Goal: Information Seeking & Learning: Learn about a topic

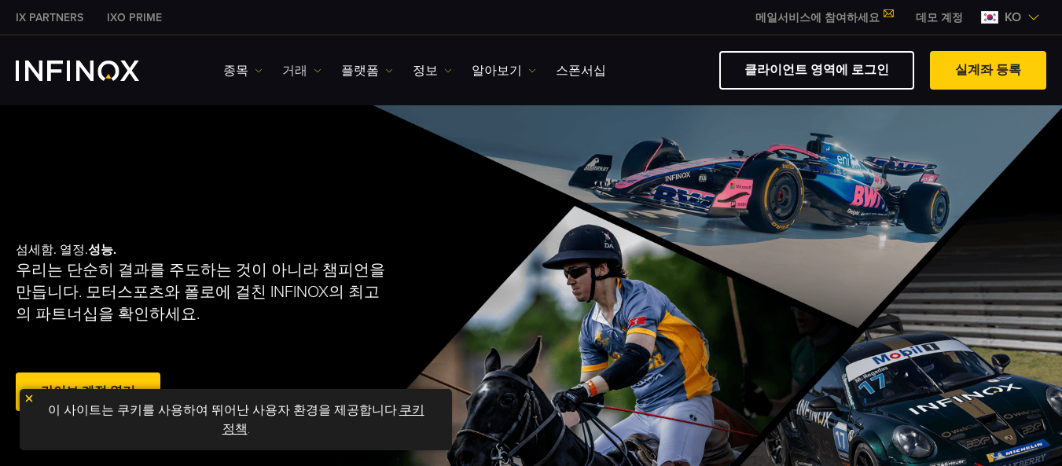
click at [304, 70] on link "거래" at bounding box center [301, 70] width 39 height 19
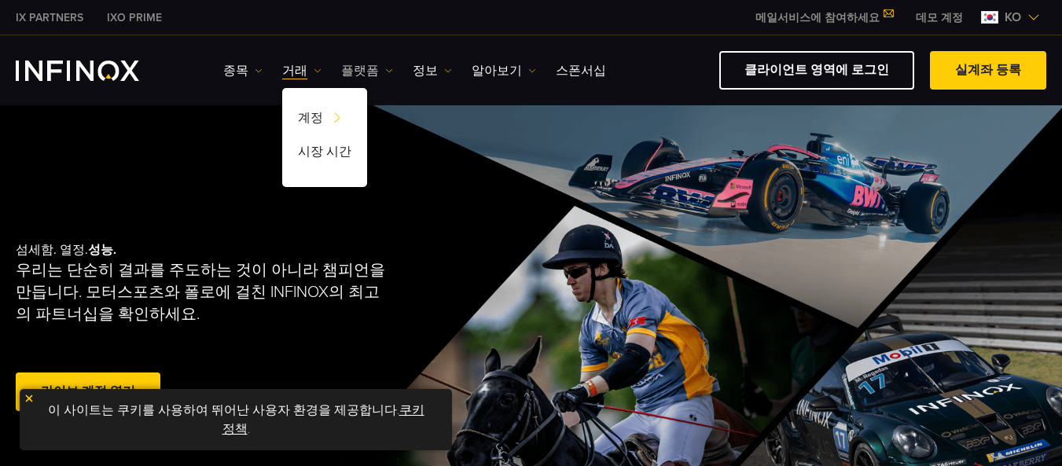
click at [373, 72] on link "플랫폼" at bounding box center [367, 70] width 52 height 19
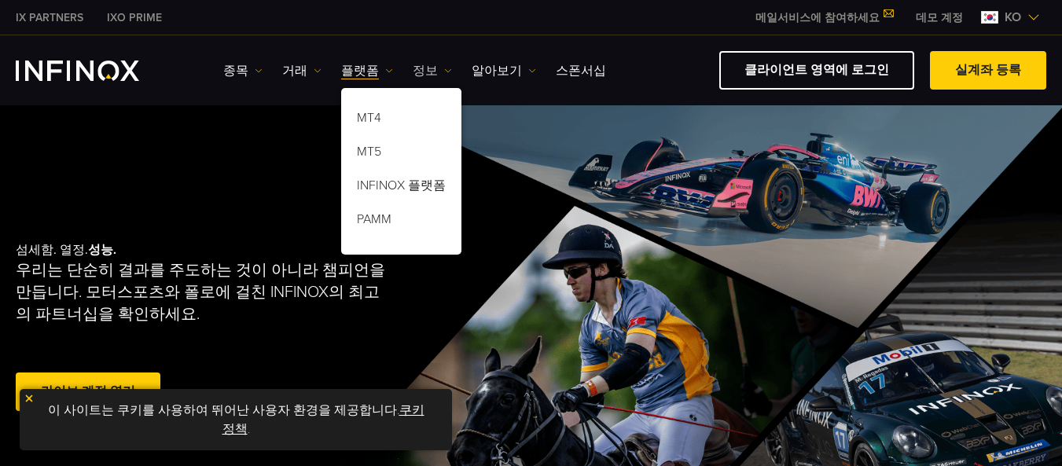
click at [416, 68] on link "정보" at bounding box center [432, 70] width 39 height 19
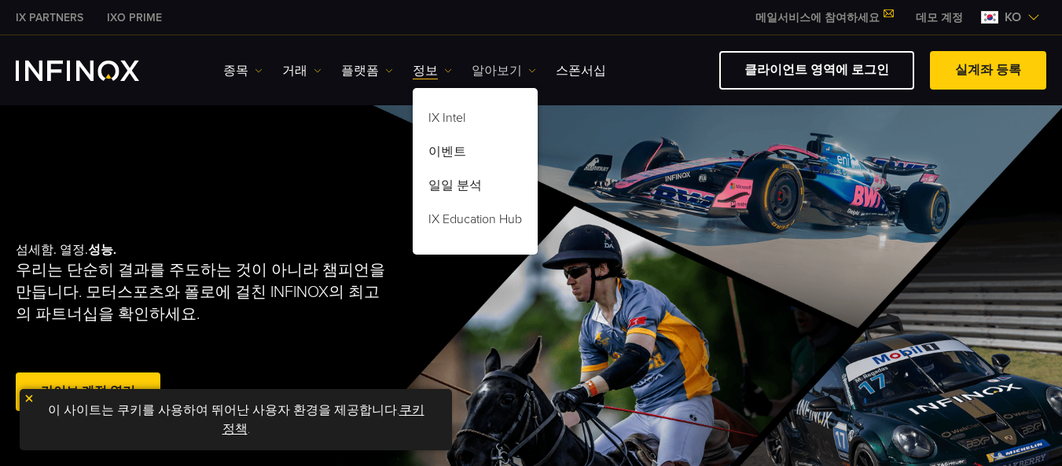
click at [489, 72] on link "알아보기" at bounding box center [503, 70] width 64 height 19
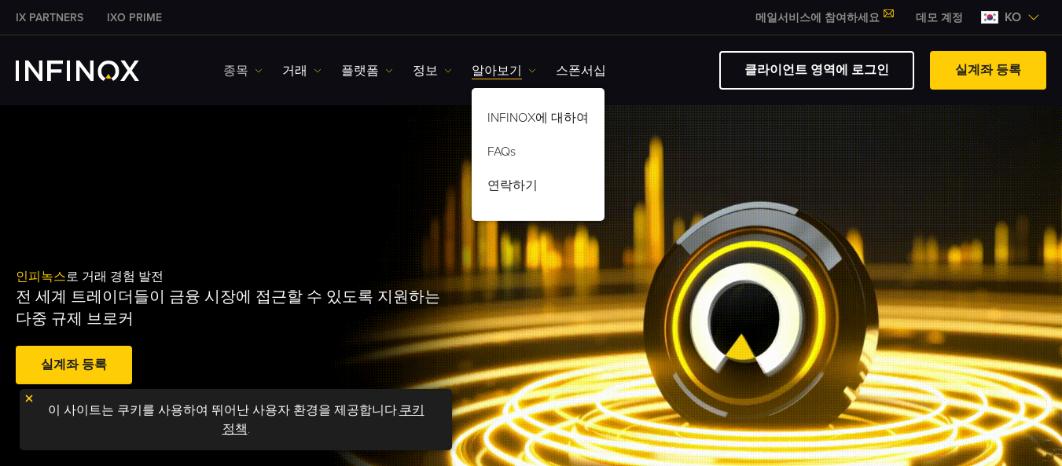
click at [242, 71] on link "종목" at bounding box center [242, 70] width 39 height 19
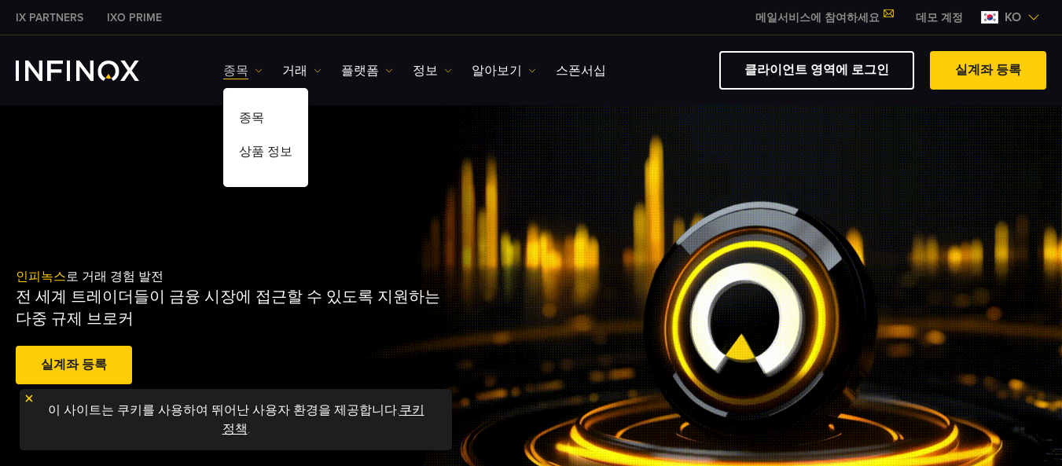
click at [243, 69] on link "종목" at bounding box center [242, 70] width 39 height 19
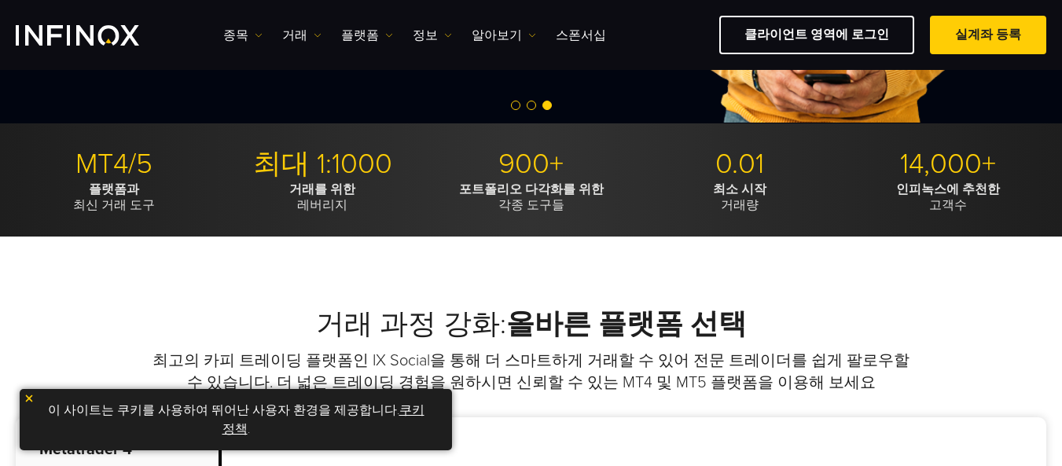
click at [28, 396] on img at bounding box center [29, 398] width 11 height 11
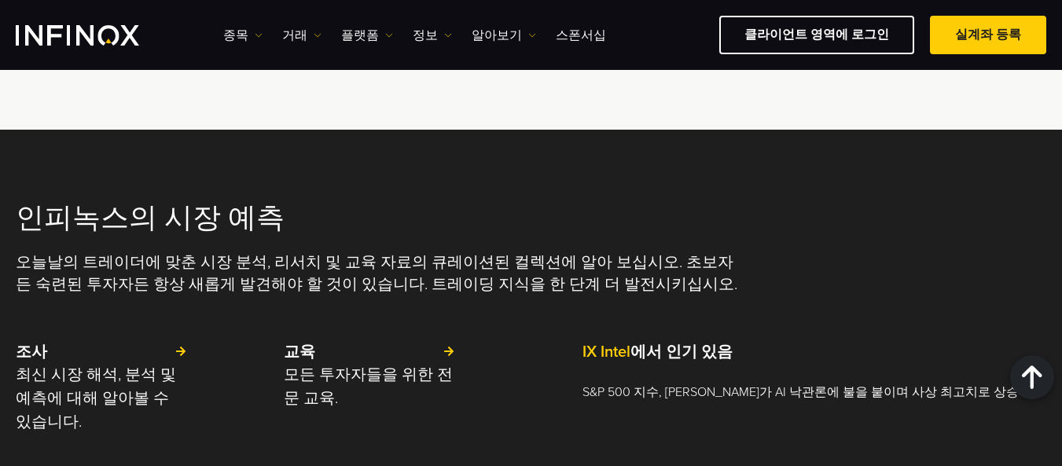
scroll to position [3143, 0]
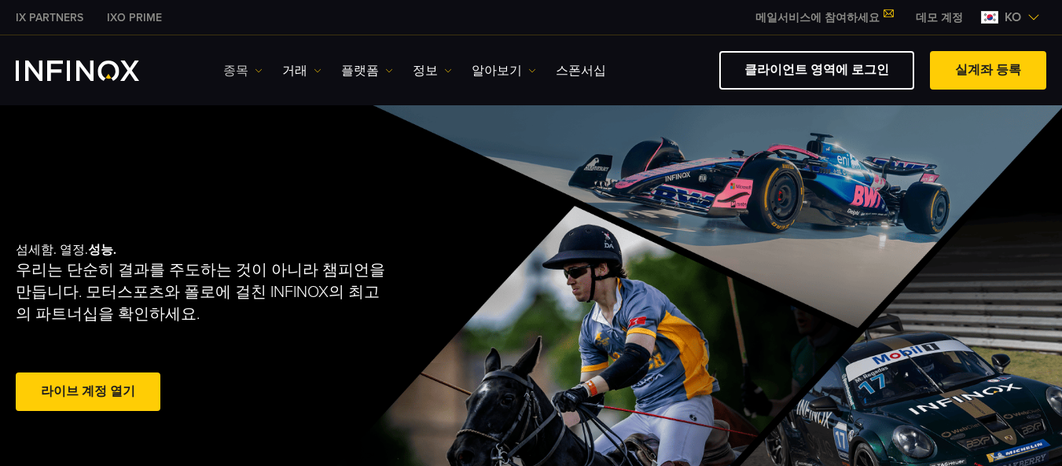
click at [257, 65] on link "종목" at bounding box center [242, 70] width 39 height 19
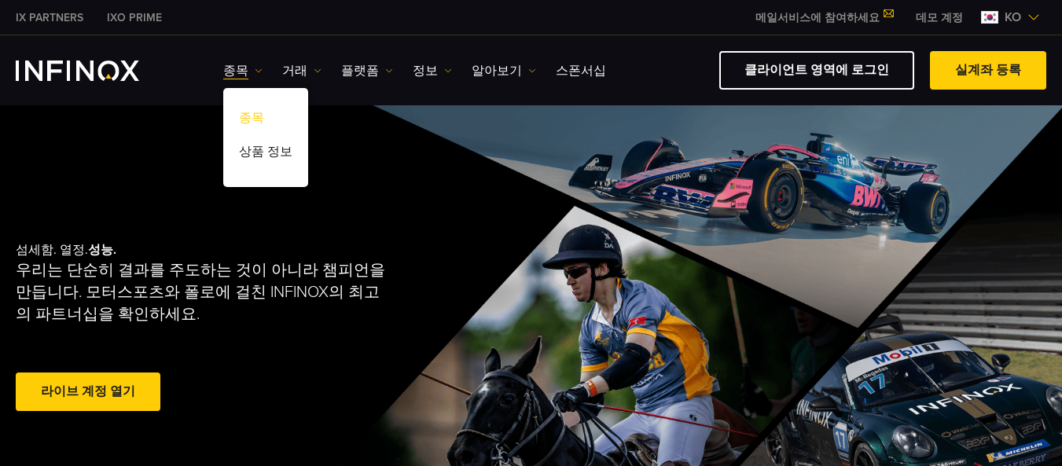
click at [261, 117] on link "종목" at bounding box center [265, 121] width 85 height 34
click at [271, 150] on link "상품 정보" at bounding box center [265, 155] width 85 height 34
click at [303, 75] on link "거래" at bounding box center [301, 70] width 39 height 19
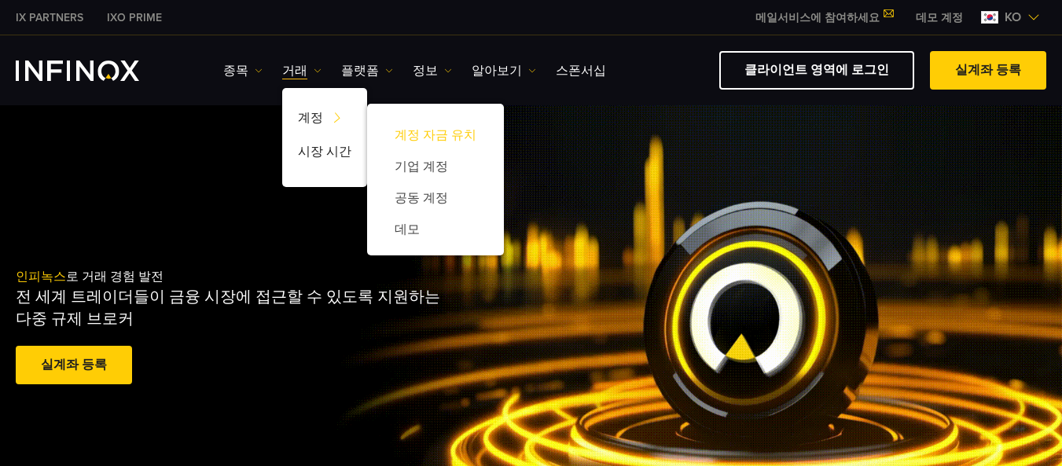
click at [414, 127] on link "계정 자금 유치" at bounding box center [435, 134] width 105 height 31
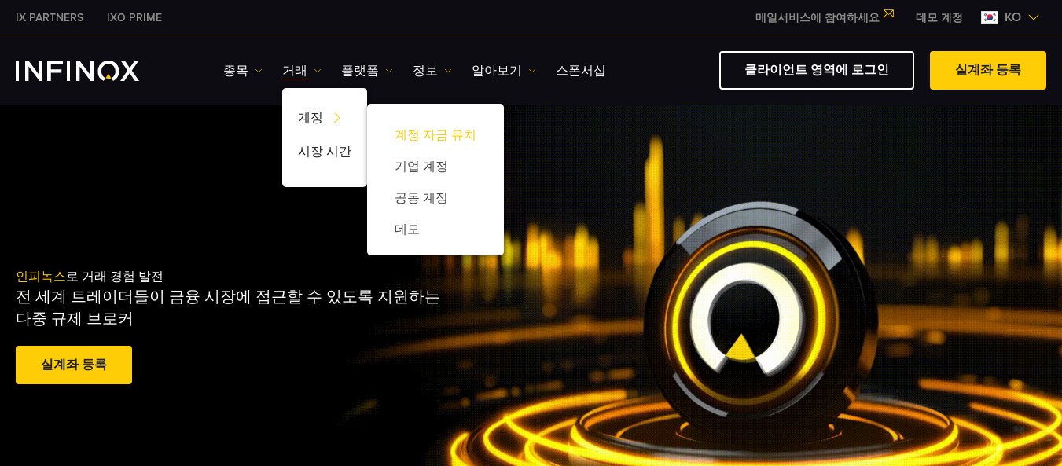
click at [421, 133] on link "계정 자금 유치" at bounding box center [435, 134] width 105 height 31
